Goal: Find contact information: Find contact information

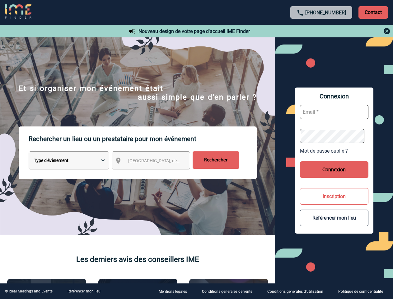
click at [196, 149] on p "Rechercher un lieu ou un prestataire pour mon événement" at bounding box center [143, 138] width 228 height 25
click at [373, 12] on p "Contact" at bounding box center [374, 12] width 30 height 12
click at [322, 31] on body "[PHONE_NUMBER] Contact Contact Nouveau design de votre page d'accueil IME Finde…" at bounding box center [196, 149] width 393 height 299
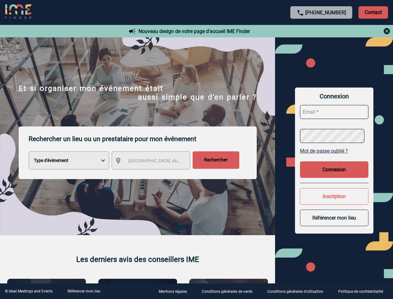
click at [157, 162] on div at bounding box center [196, 149] width 393 height 299
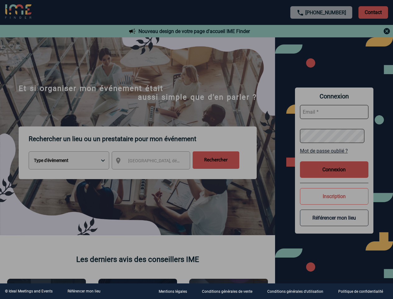
click at [334, 151] on div at bounding box center [196, 149] width 393 height 299
click at [334, 169] on div at bounding box center [196, 149] width 393 height 299
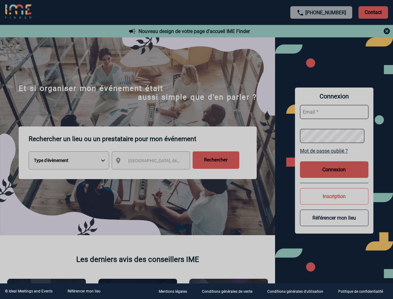
click at [334, 196] on div at bounding box center [196, 149] width 393 height 299
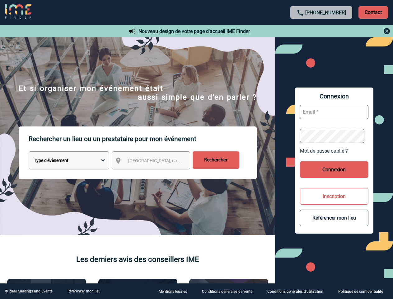
click at [334, 218] on button "Référencer mon lieu" at bounding box center [334, 218] width 68 height 17
click at [84, 291] on link "Référencer mon lieu" at bounding box center [84, 291] width 33 height 4
